Goal: Task Accomplishment & Management: Manage account settings

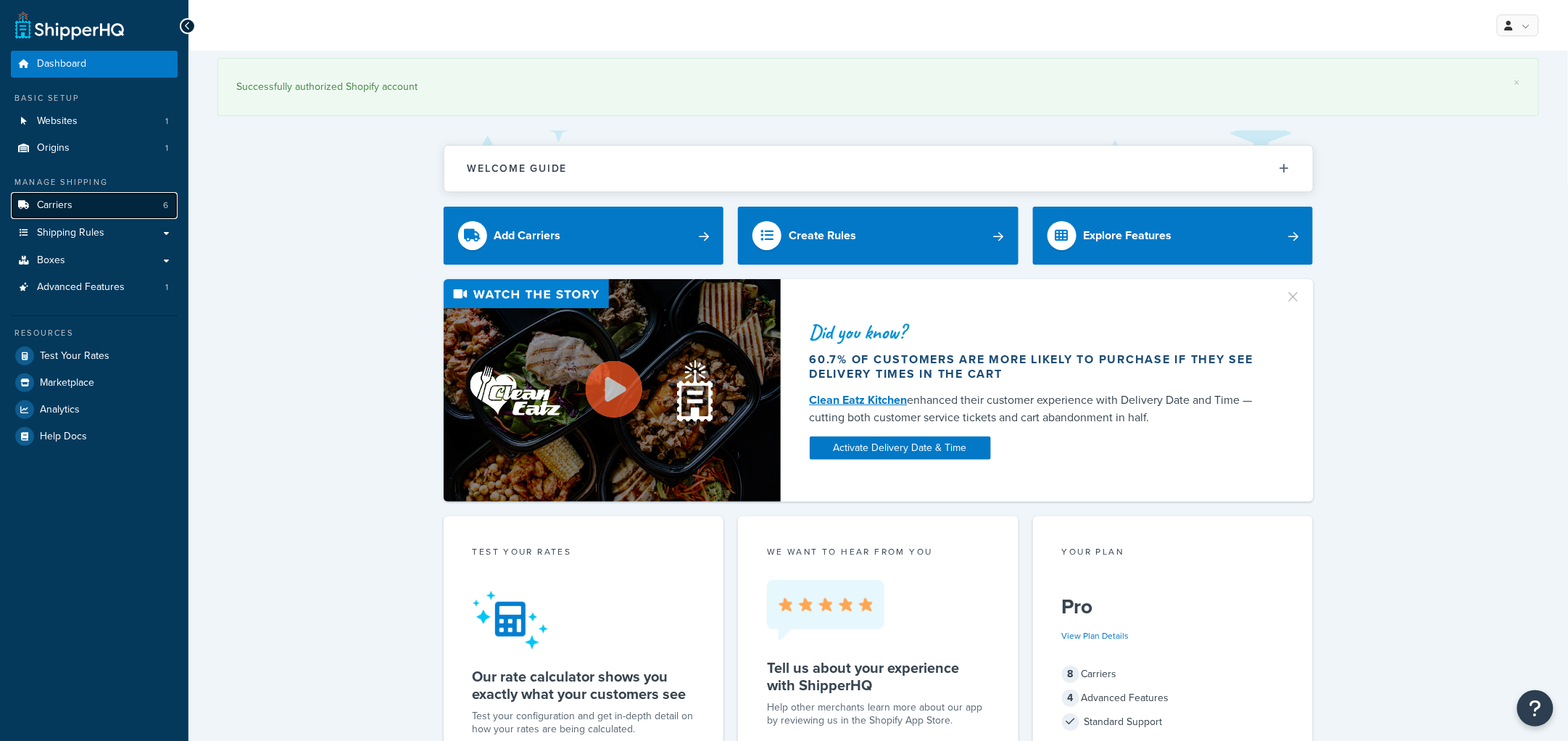
click at [95, 205] on link "Carriers 6" at bounding box center [94, 206] width 166 height 27
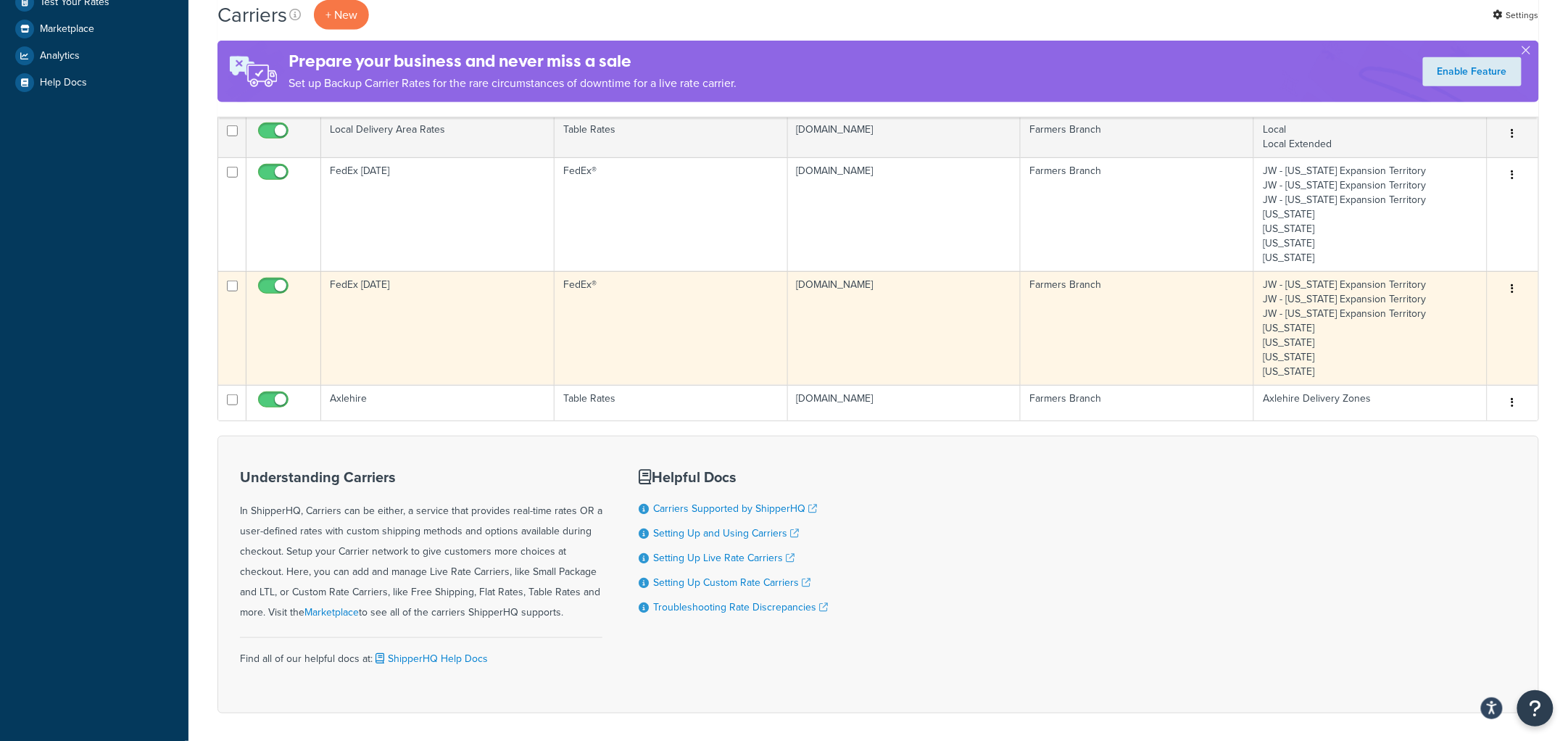
scroll to position [362, 0]
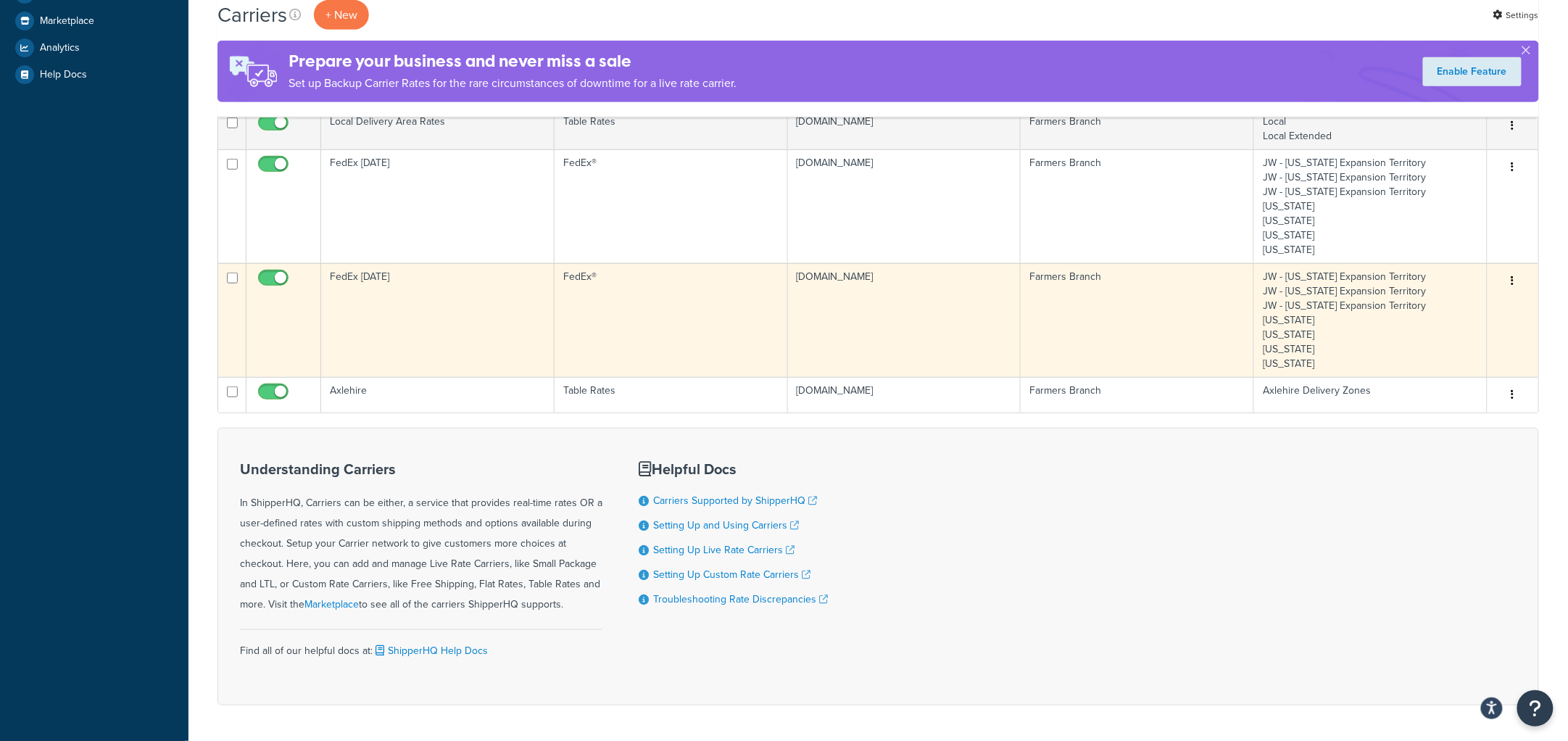
click at [409, 304] on td "FedEx Monday" at bounding box center [438, 320] width 234 height 114
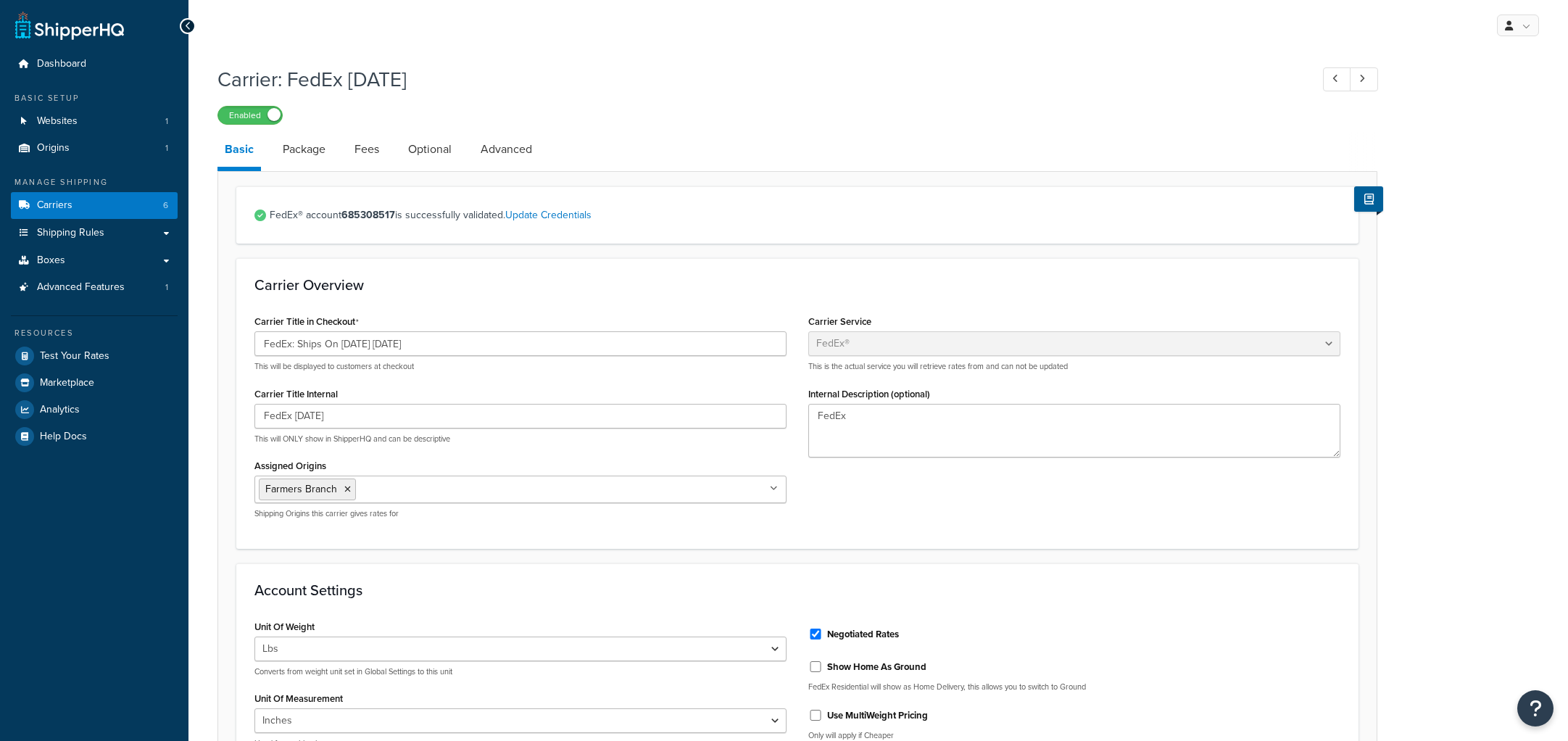
select select "fedEx"
select select "REGULAR_PICKUP"
select select "YOUR_PACKAGING"
click at [1539, 713] on icon "Open Resource Center" at bounding box center [1535, 708] width 14 height 20
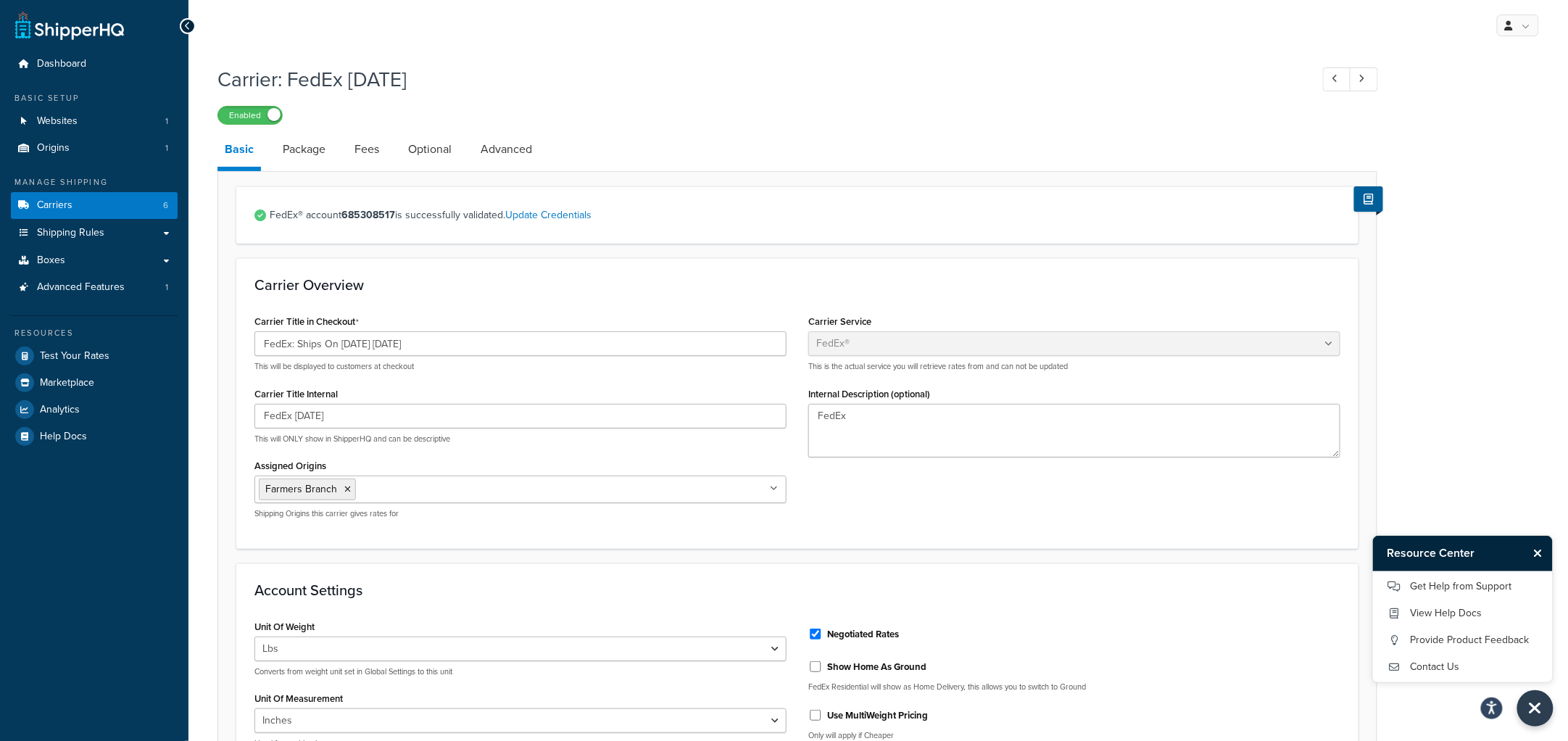
click at [1470, 456] on div "Carrier: FedEx Monday Enabled Basic Package Fees Optional Advanced FedEx® accou…" at bounding box center [877, 722] width 1379 height 1330
click at [1485, 353] on div "Carrier: FedEx Monday Enabled Basic Package Fees Optional Advanced FedEx® accou…" at bounding box center [877, 722] width 1379 height 1330
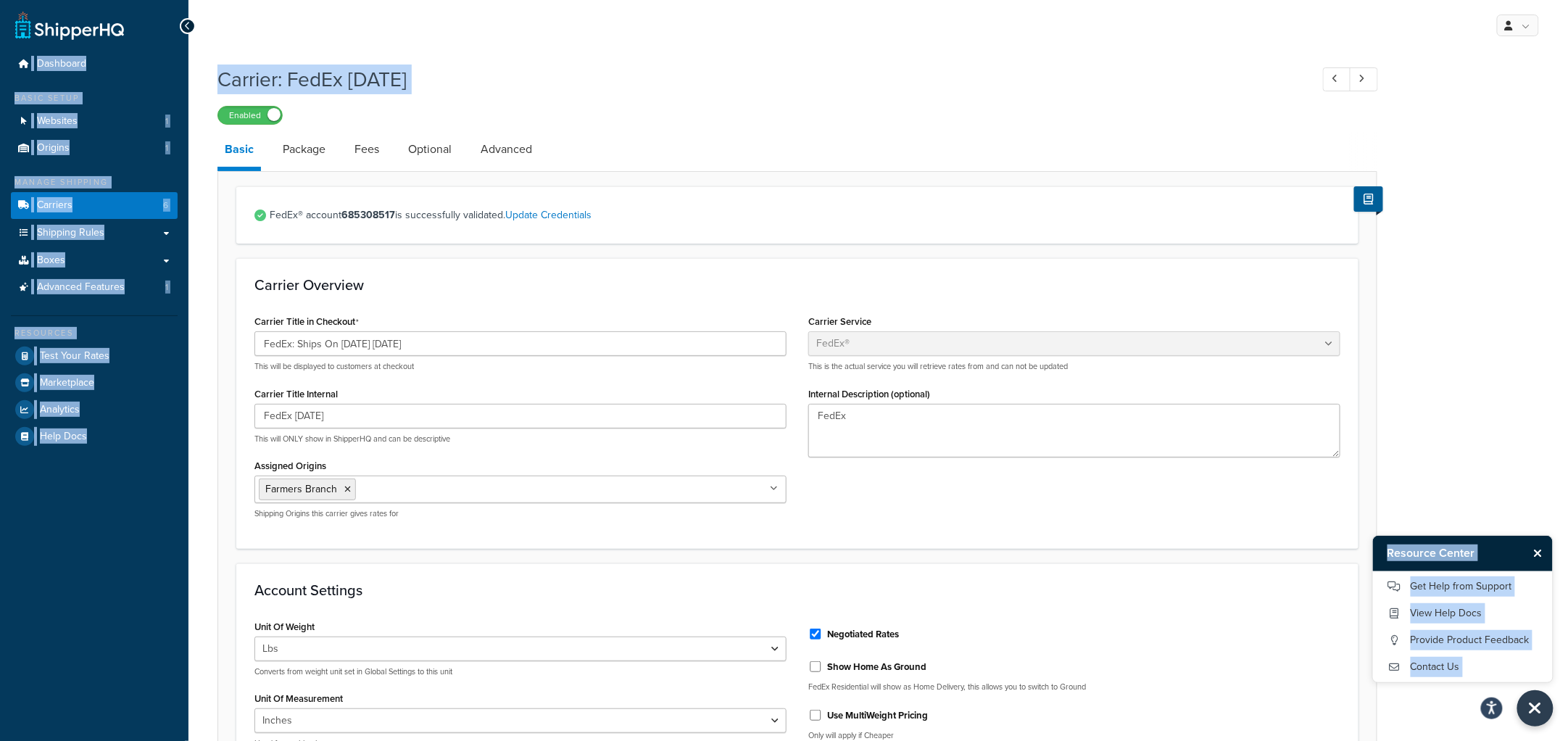
drag, startPoint x: 490, startPoint y: 101, endPoint x: 0, endPoint y: -20, distance: 504.7
click at [0, 0] on html "Accessibility Screen-Reader Guide, Feedback, and Issue Reporting | New window S…" at bounding box center [784, 712] width 1568 height 1424
click at [341, 27] on div "Resource Center Get Help from Support View Help Docs Provide Product Feedback C…" at bounding box center [877, 25] width 1379 height 51
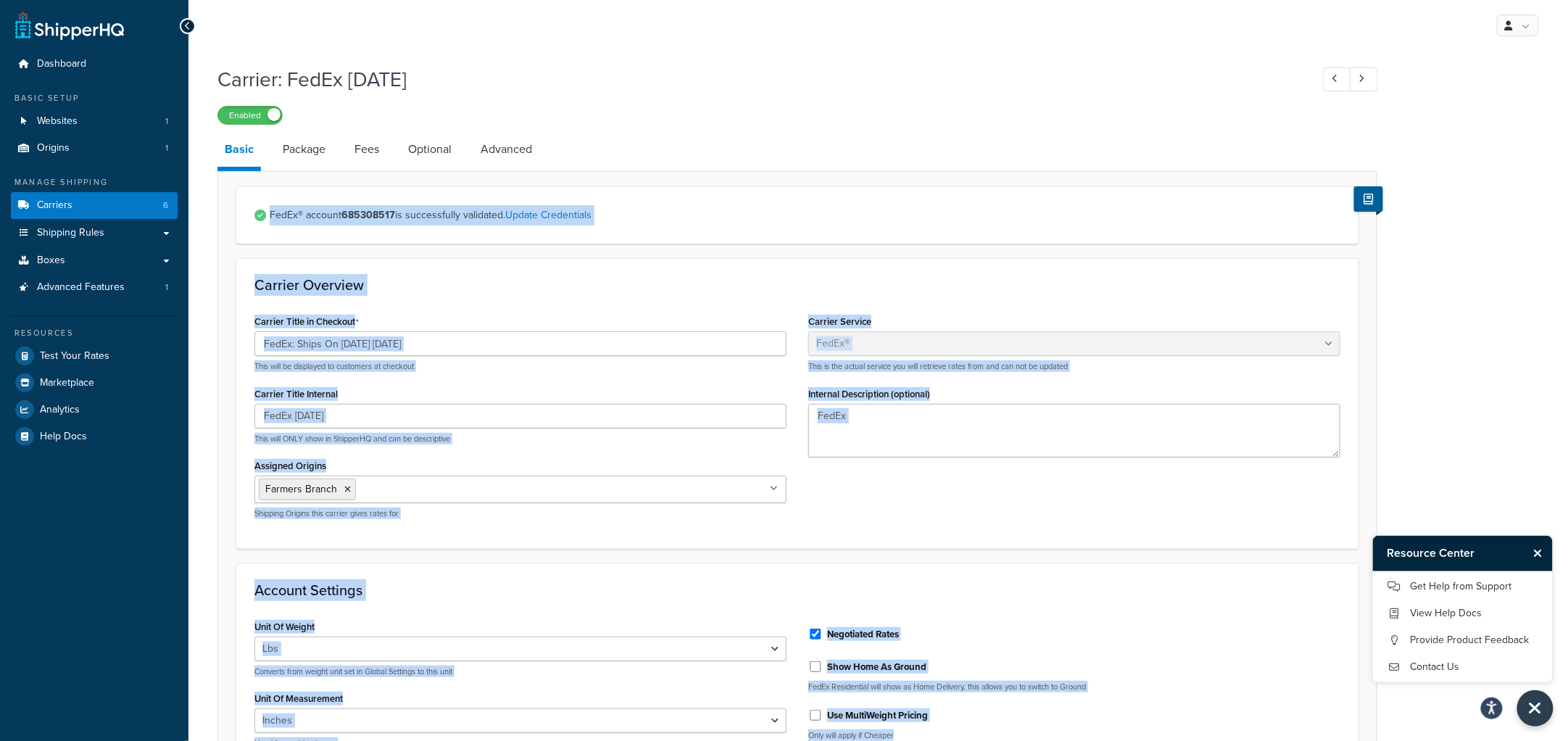
drag, startPoint x: 1377, startPoint y: 707, endPoint x: 488, endPoint y: 77, distance: 1089.6
click at [488, 77] on div "Carrier: FedEx Monday Enabled Basic Package Fees Optional Advanced FedEx® accou…" at bounding box center [877, 722] width 1379 height 1330
click at [503, 78] on h1 "Carrier: FedEx Monday" at bounding box center [756, 79] width 1078 height 28
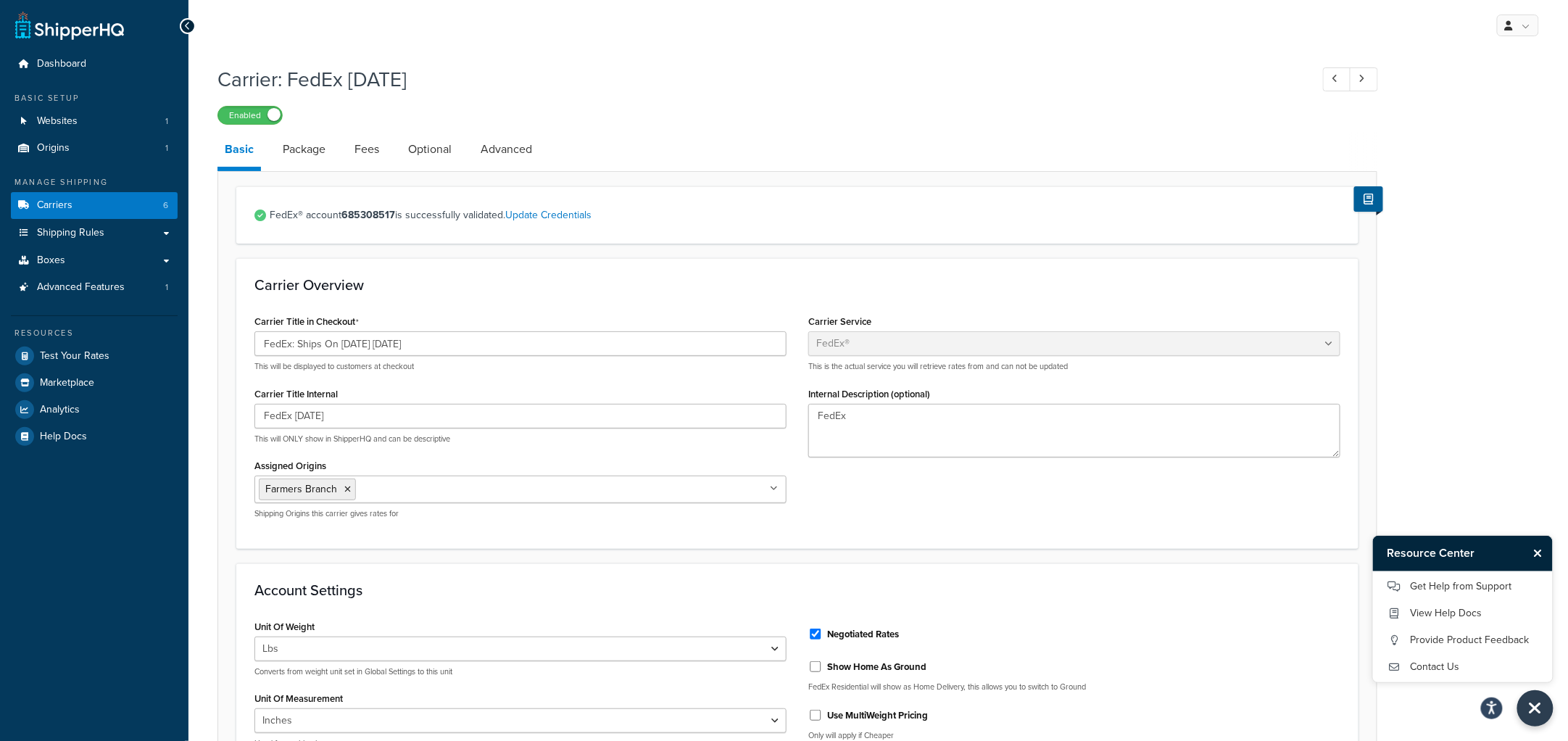
click at [659, 118] on div "Enabled" at bounding box center [797, 115] width 1159 height 20
click at [91, 205] on link "Carriers 6" at bounding box center [94, 206] width 166 height 27
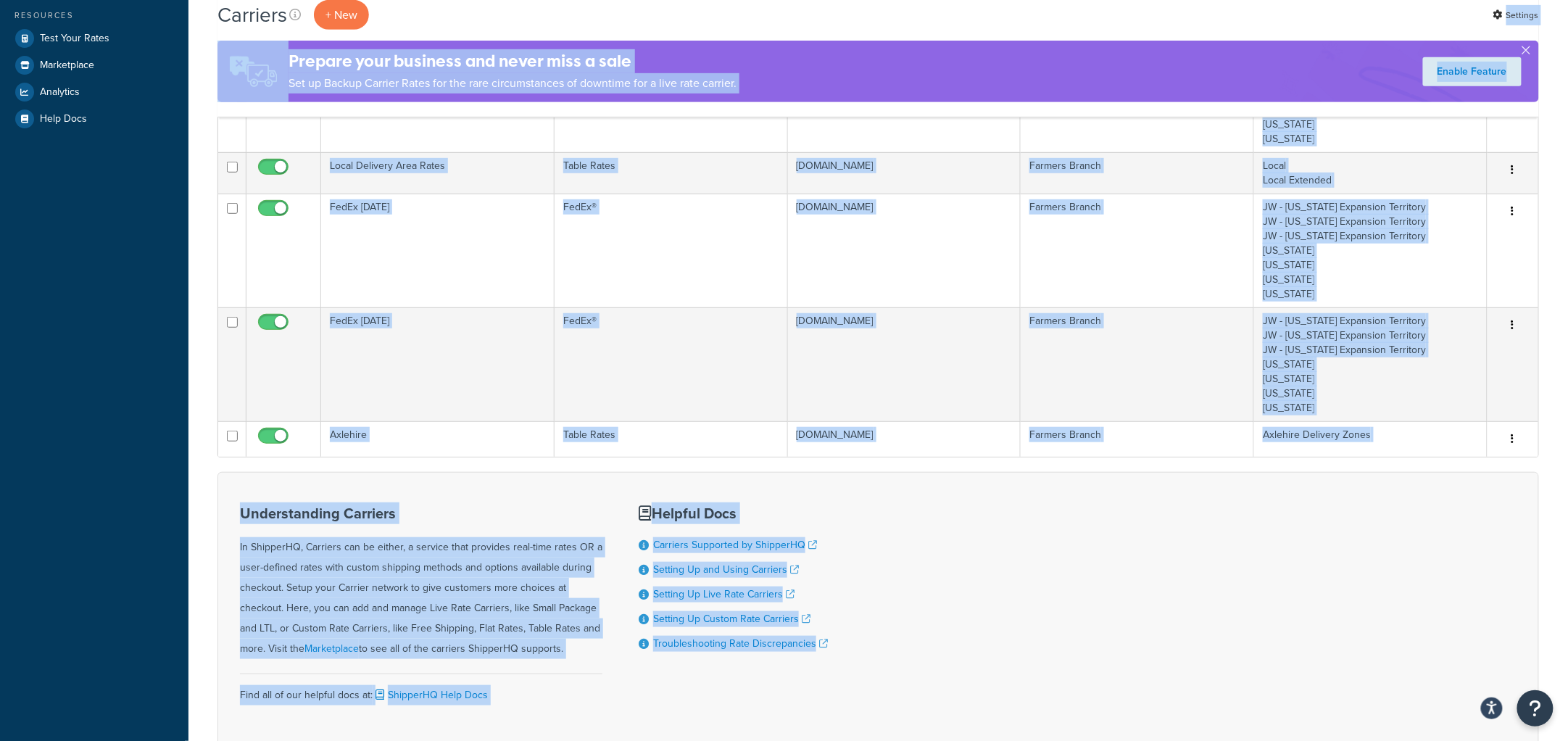
scroll to position [372, 0]
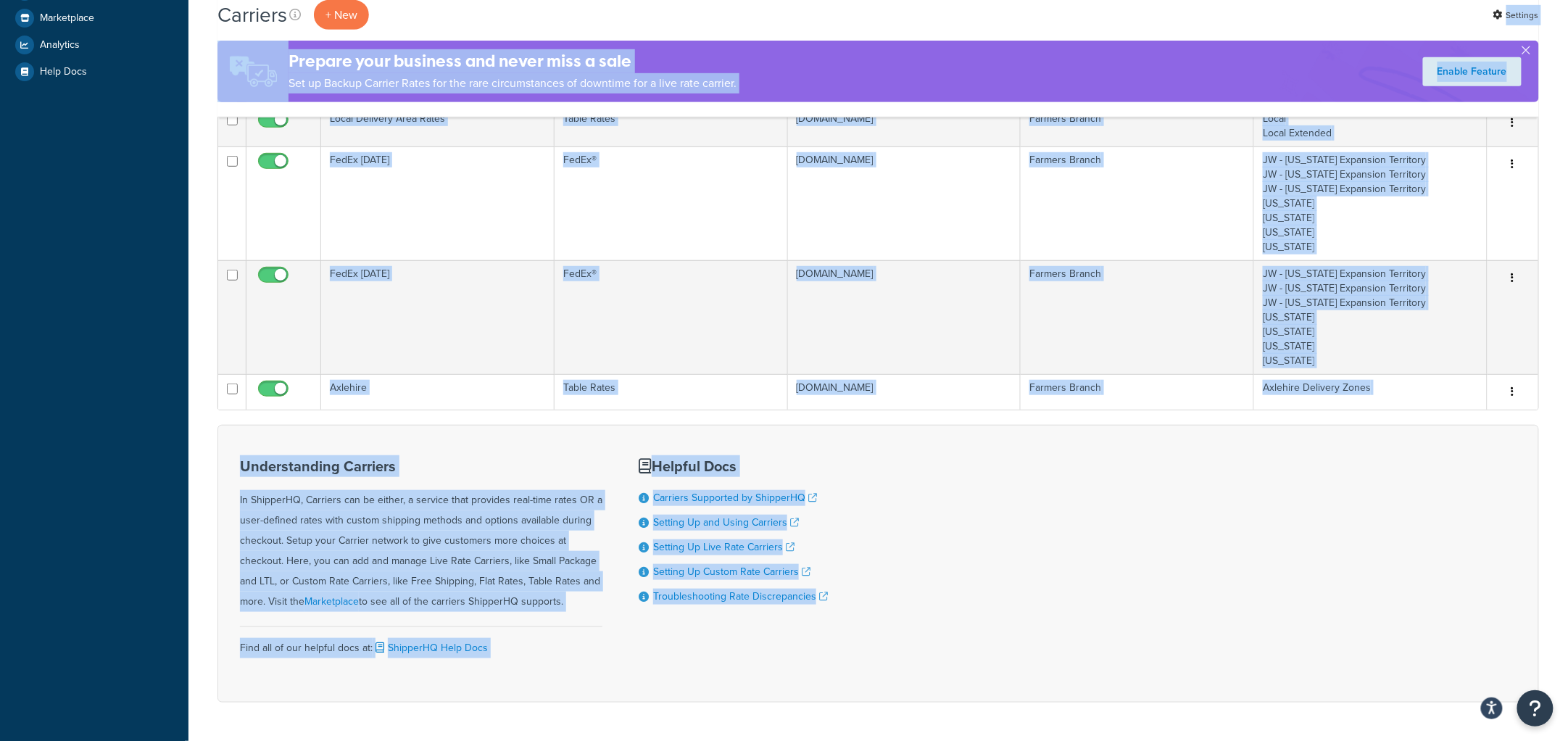
drag, startPoint x: 437, startPoint y: 74, endPoint x: 1430, endPoint y: 728, distance: 1189.0
click at [1430, 728] on div "Carriers + New Settings Prepare your business and never miss a sale Set up Back…" at bounding box center [877, 220] width 1379 height 1068
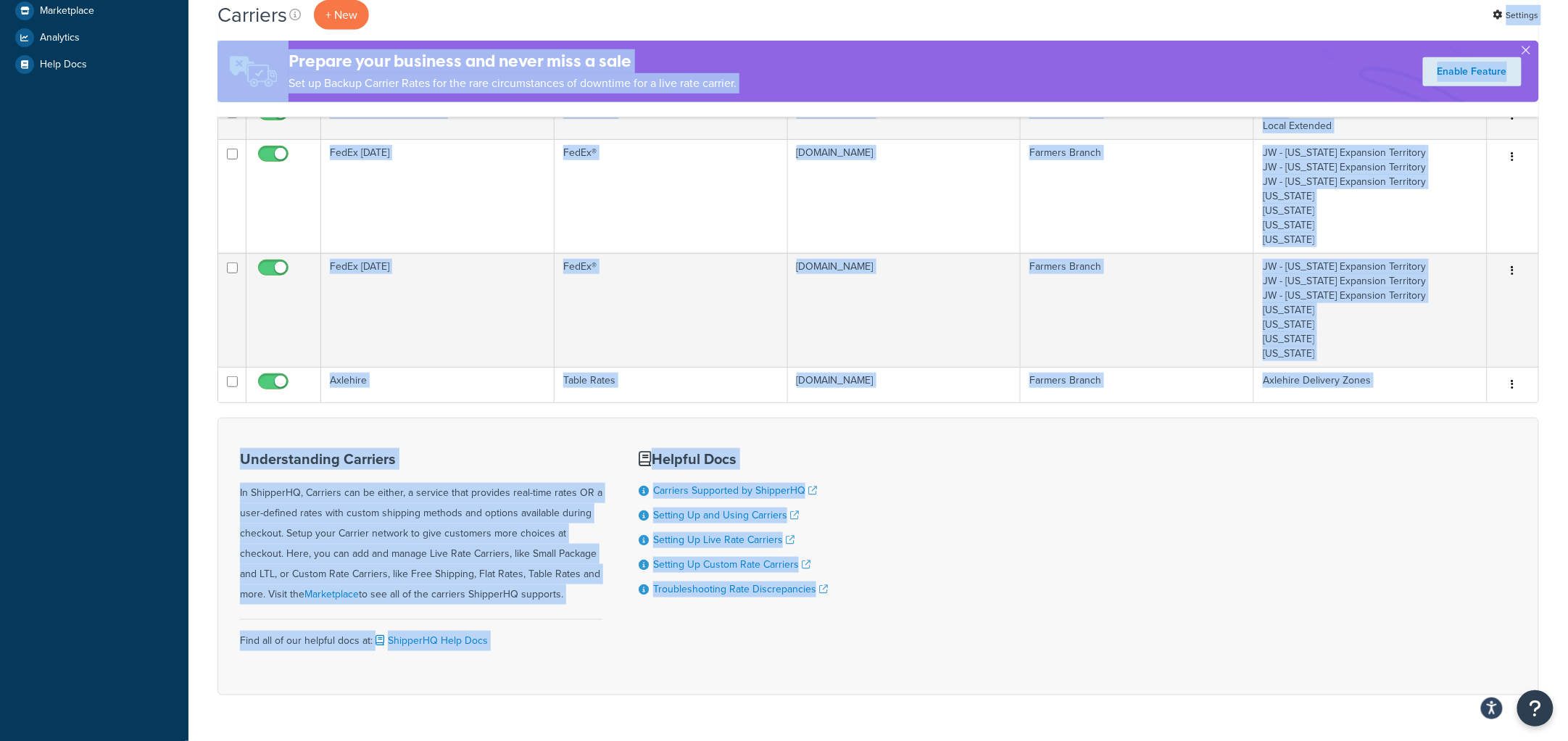
click at [1336, 577] on div "Understanding Carriers In ShipperHQ, Carriers can be either, a service that pro…" at bounding box center [877, 556] width 1321 height 277
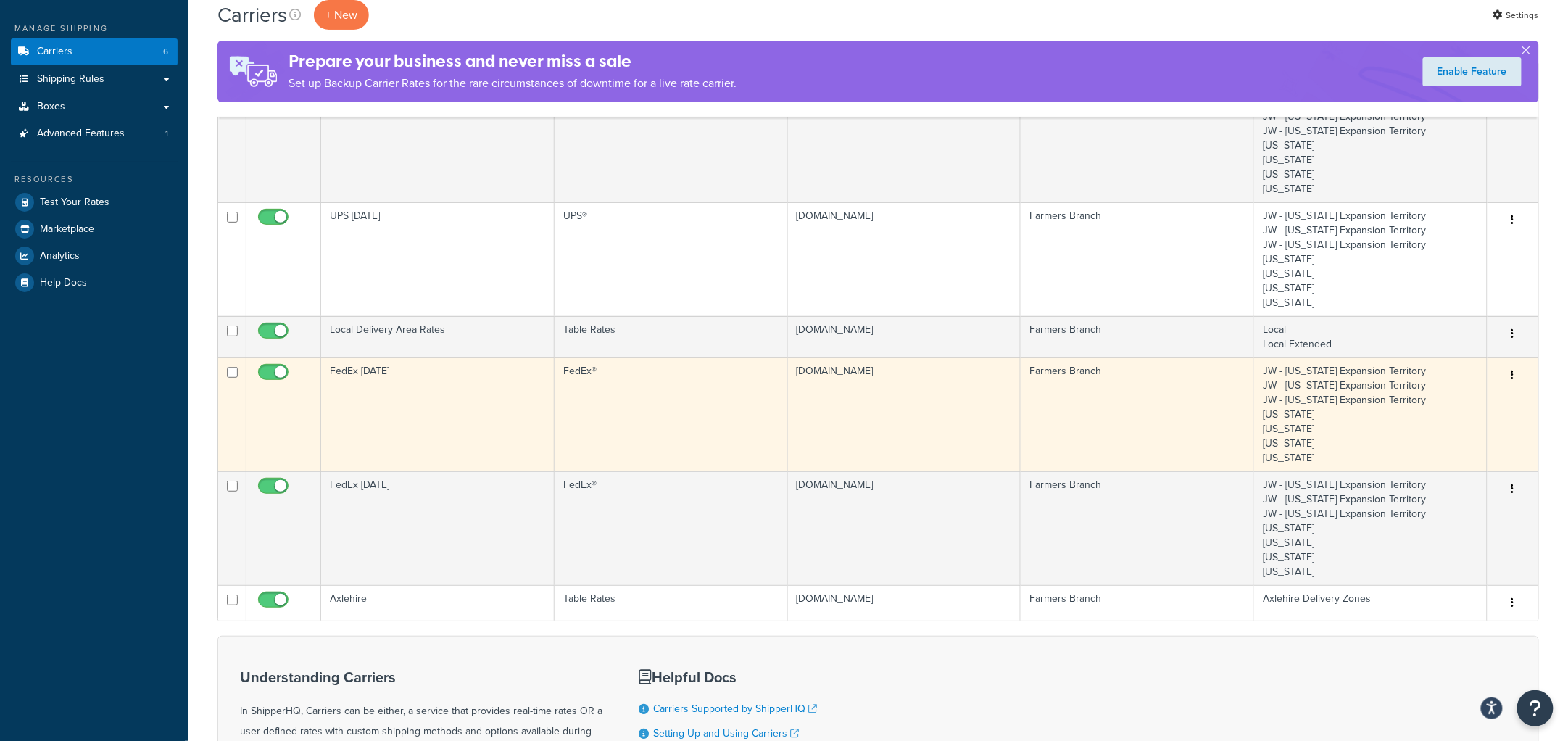
scroll to position [0, 0]
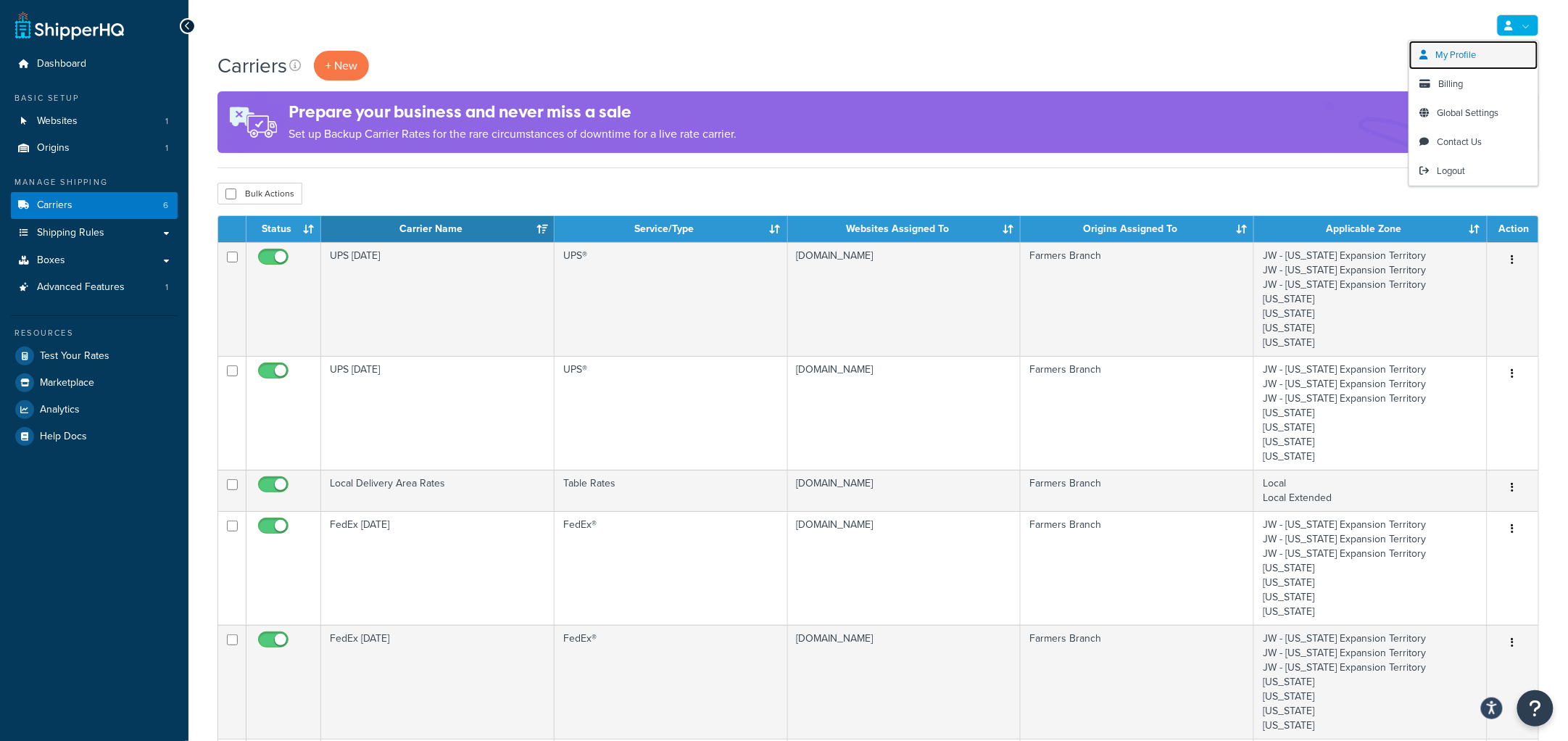
click at [1462, 58] on span "My Profile" at bounding box center [1456, 55] width 41 height 14
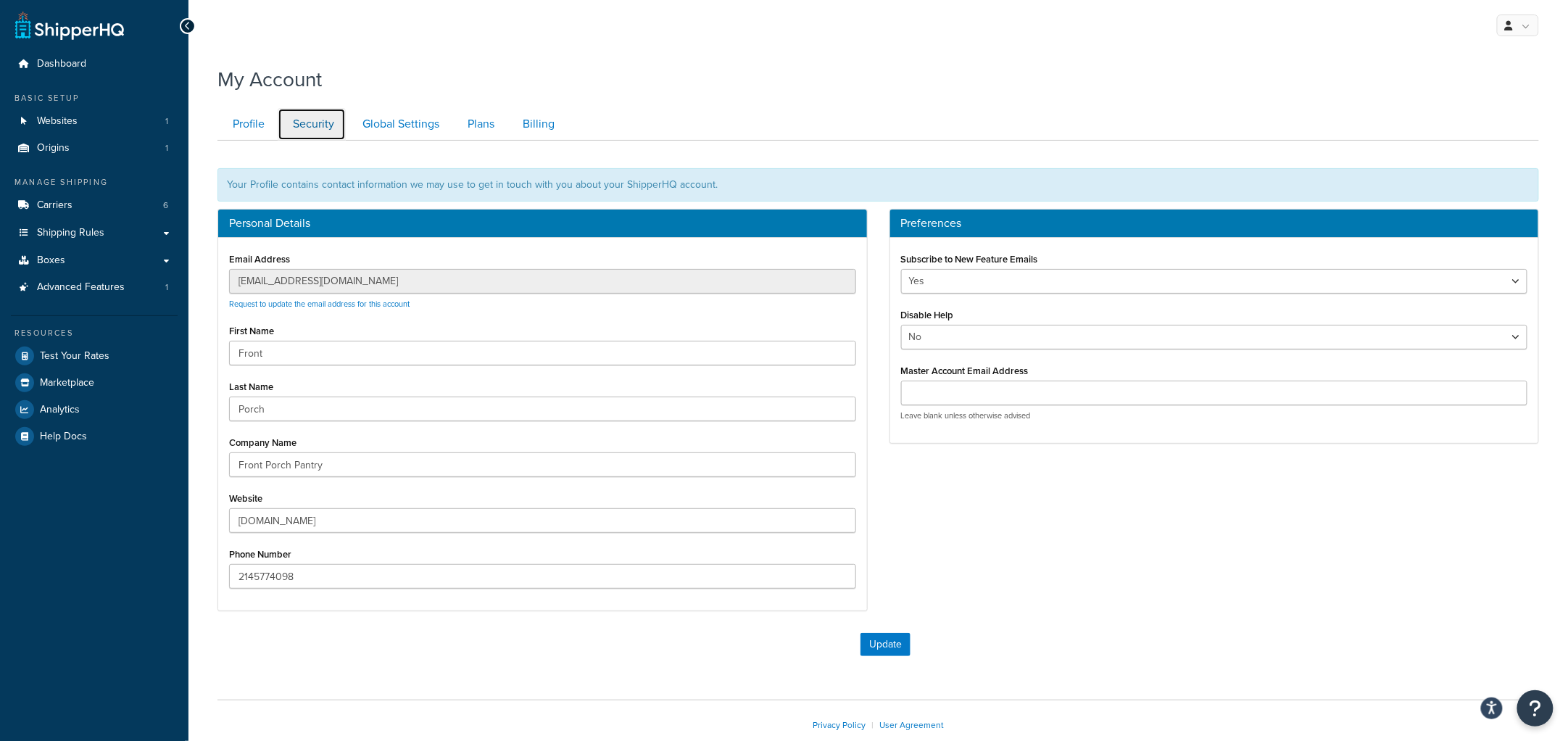
click at [323, 130] on link "Security" at bounding box center [311, 124] width 68 height 33
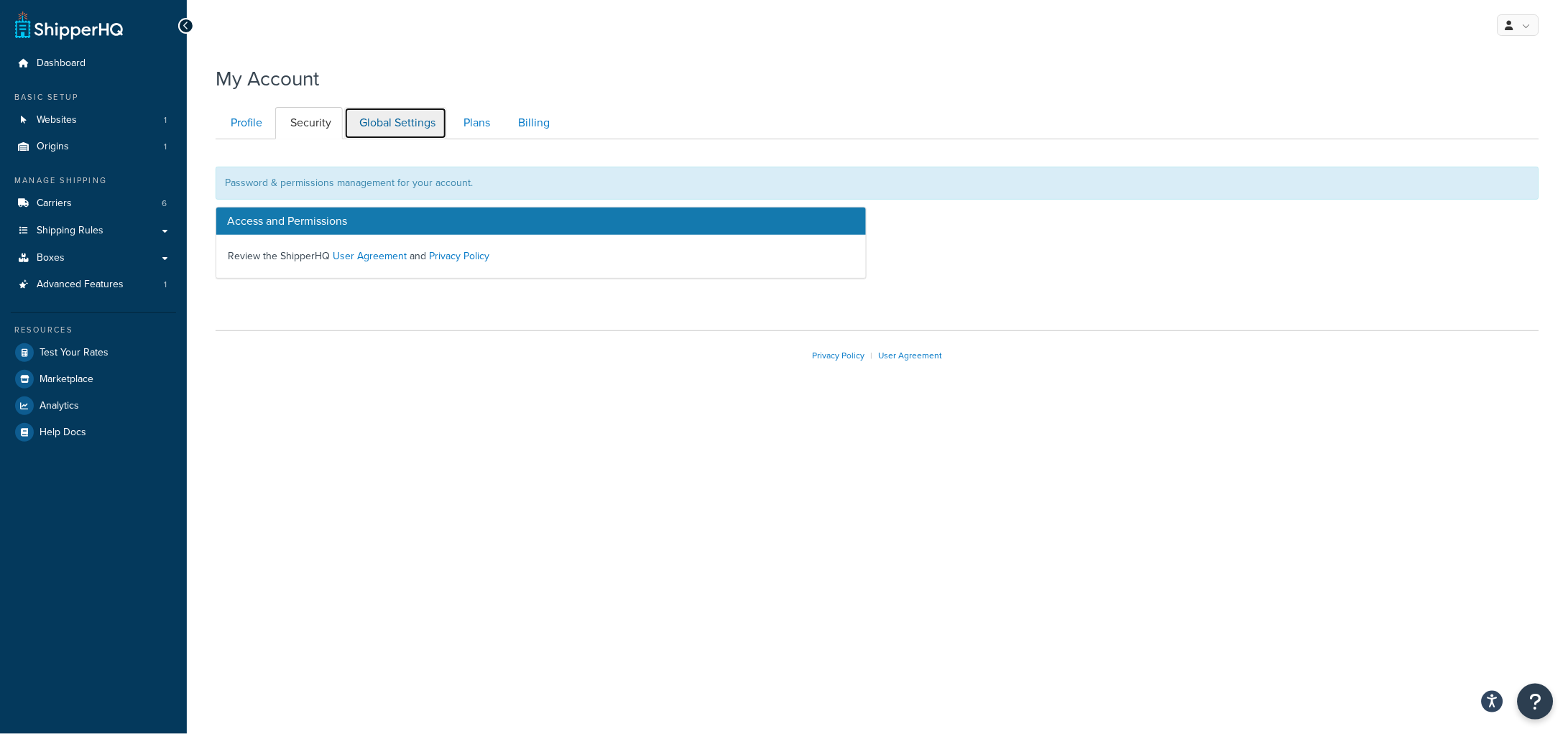
click at [386, 122] on link "Global Settings" at bounding box center [395, 123] width 103 height 33
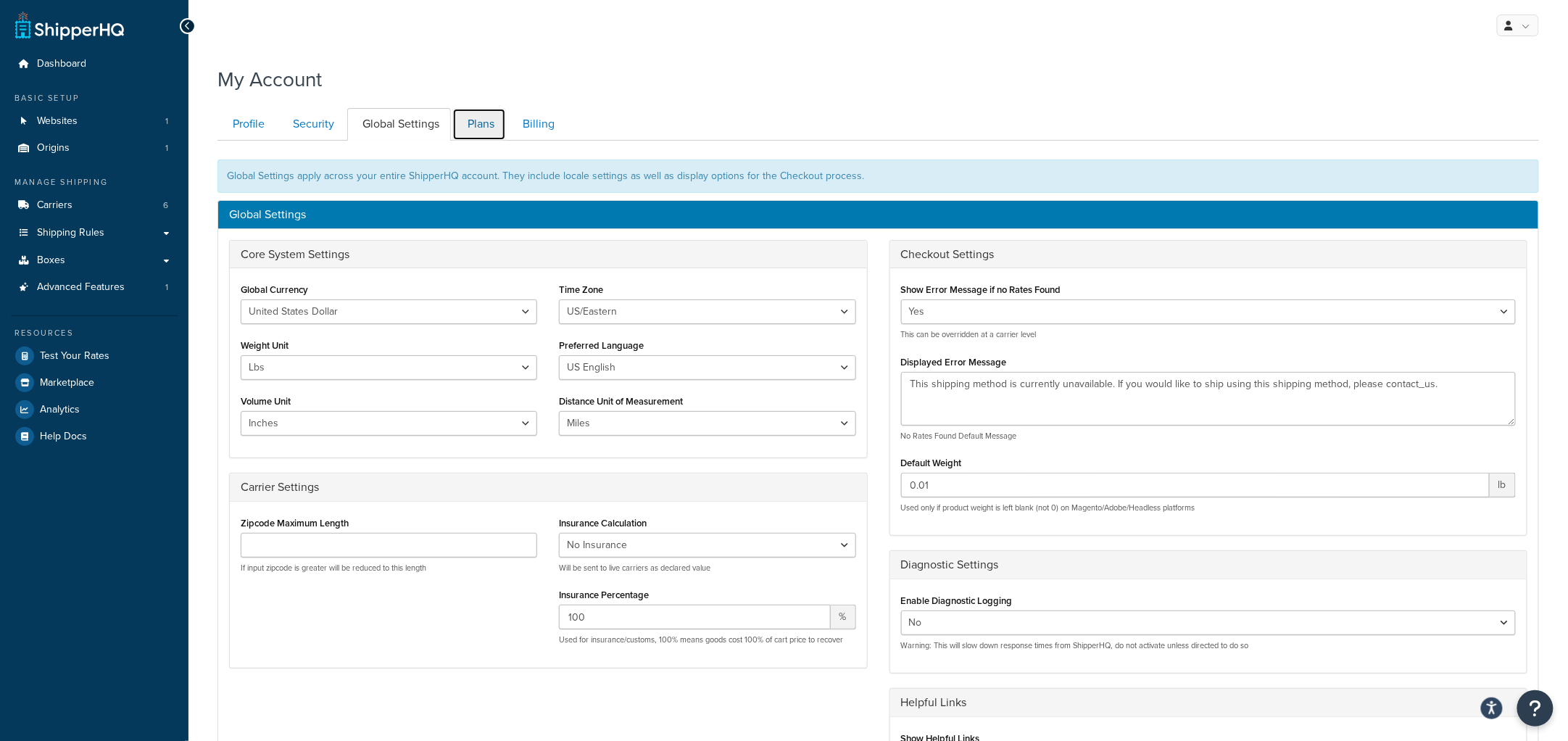
click at [488, 125] on link "Plans" at bounding box center [479, 124] width 54 height 33
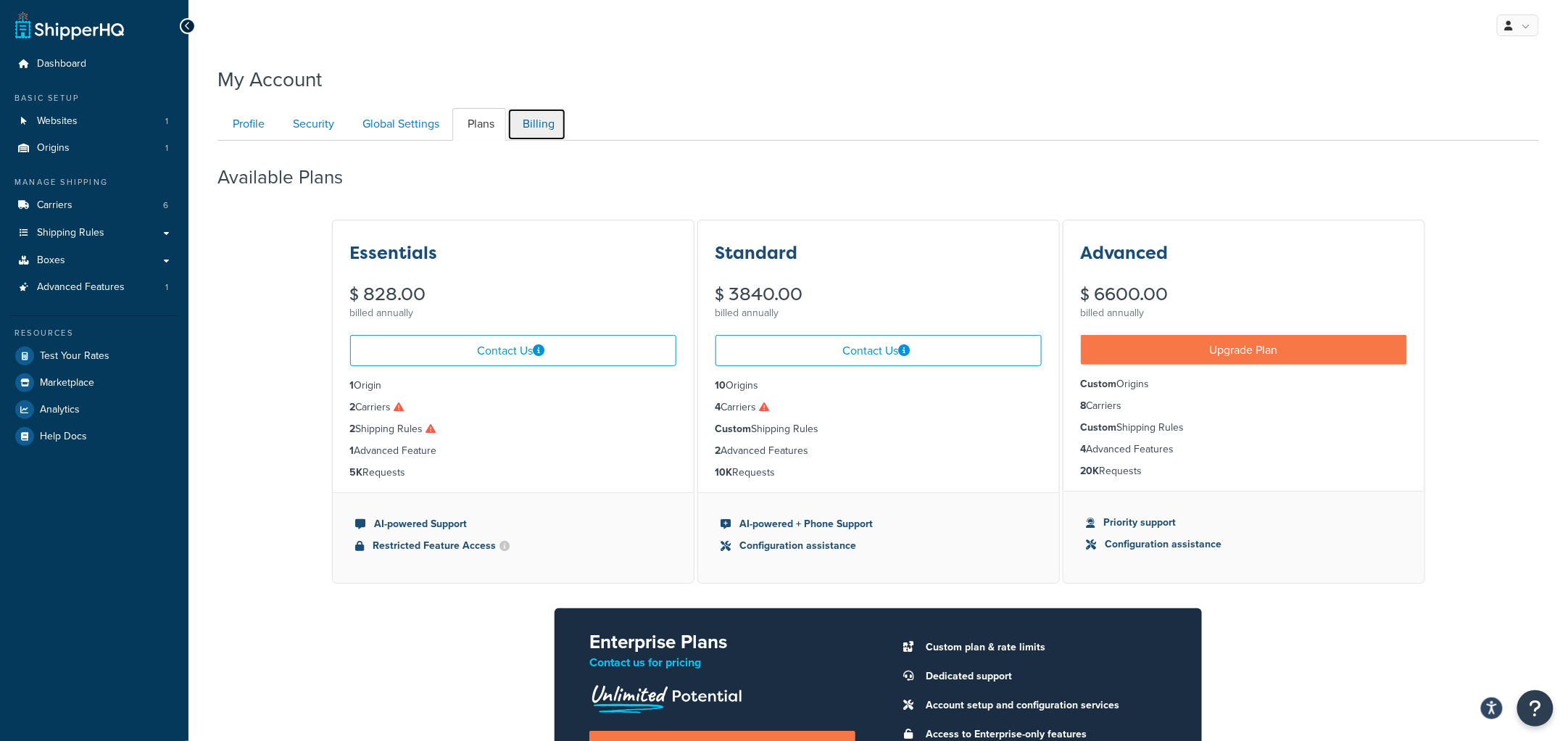
click at [543, 122] on link "Billing" at bounding box center [536, 124] width 59 height 33
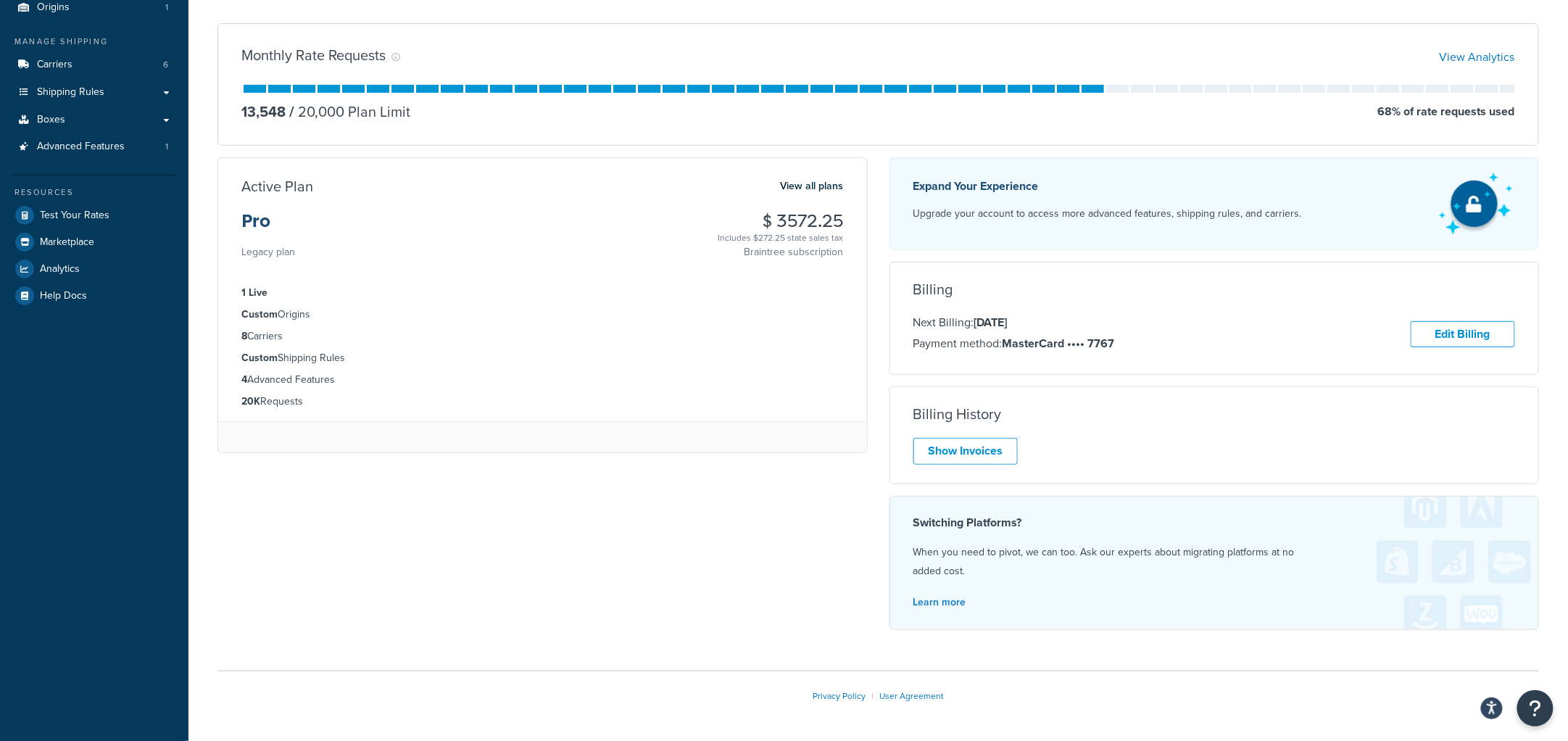
drag, startPoint x: 757, startPoint y: 222, endPoint x: 867, endPoint y: 249, distance: 113.3
click at [867, 249] on div "Active Plan View all plans Pro Legacy plan $ 3572.25 Includes $272.25 state sal…" at bounding box center [542, 310] width 672 height 307
click at [866, 249] on div "Active Plan View all plans Pro Legacy plan $ 3572.25 Includes $272.25 state sal…" at bounding box center [542, 219] width 648 height 84
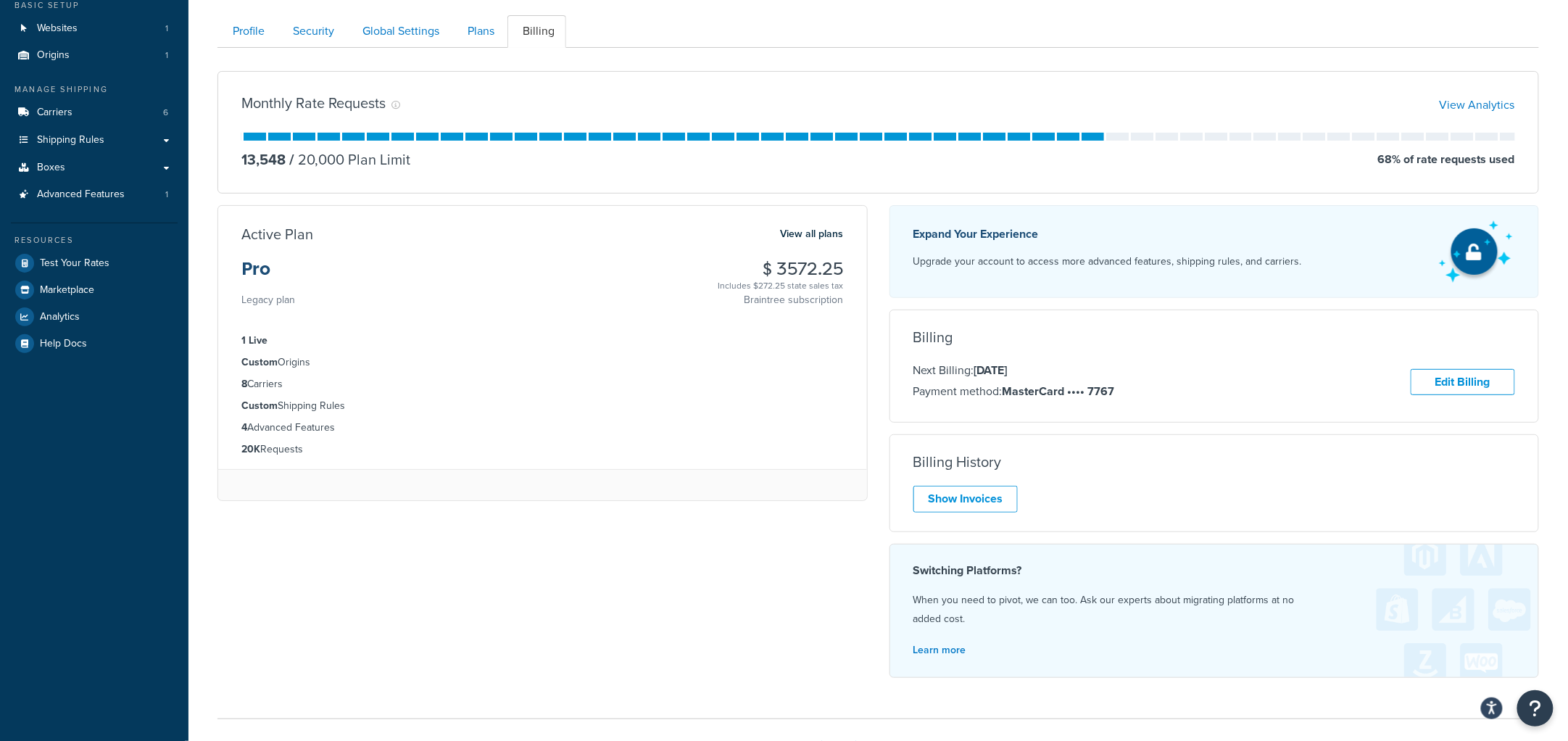
scroll to position [50, 0]
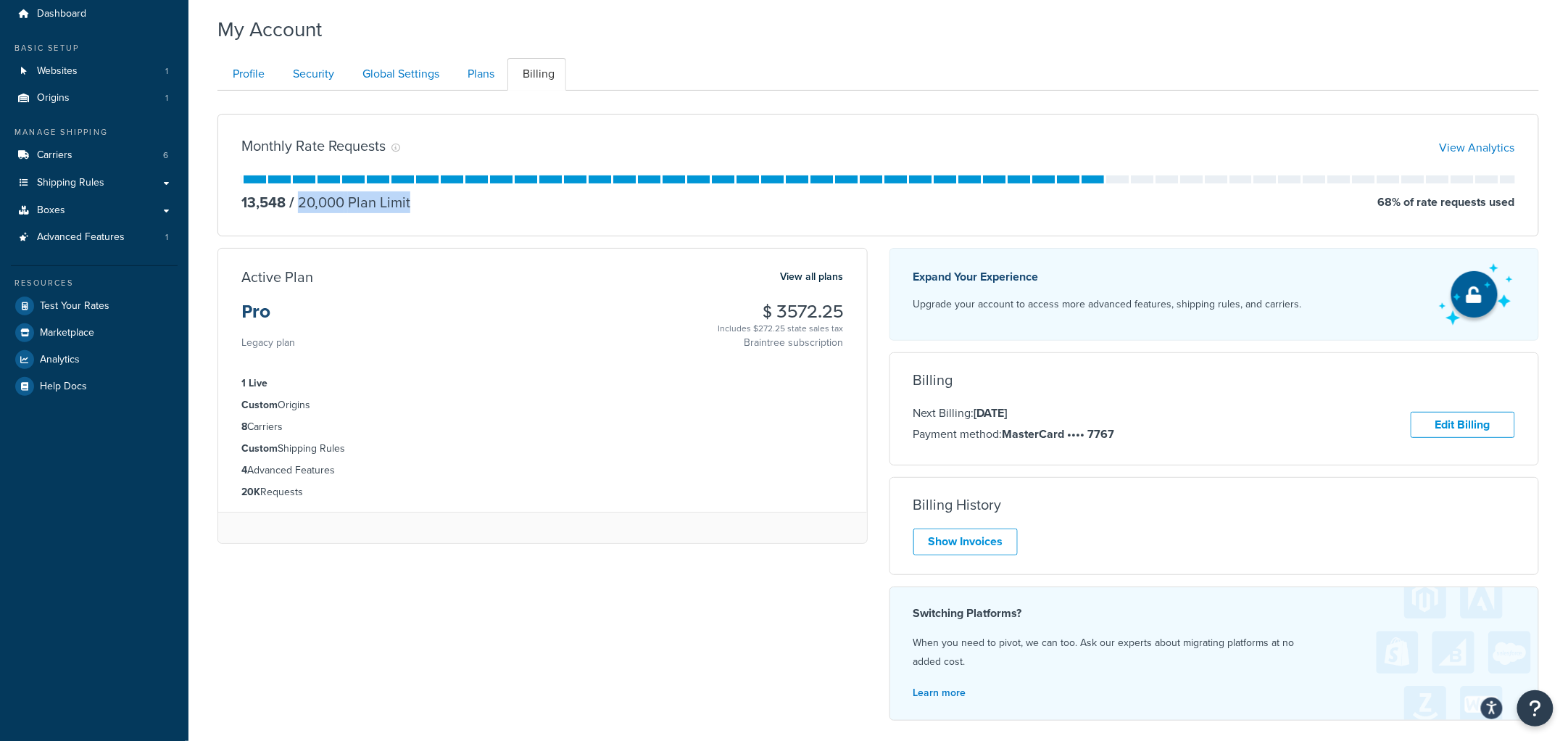
drag, startPoint x: 298, startPoint y: 203, endPoint x: 436, endPoint y: 209, distance: 138.1
click at [436, 209] on div "13,548 / 20,000 Plan Limit 68 % of rate requests used" at bounding box center [878, 202] width 1273 height 20
